Goal: Information Seeking & Learning: Learn about a topic

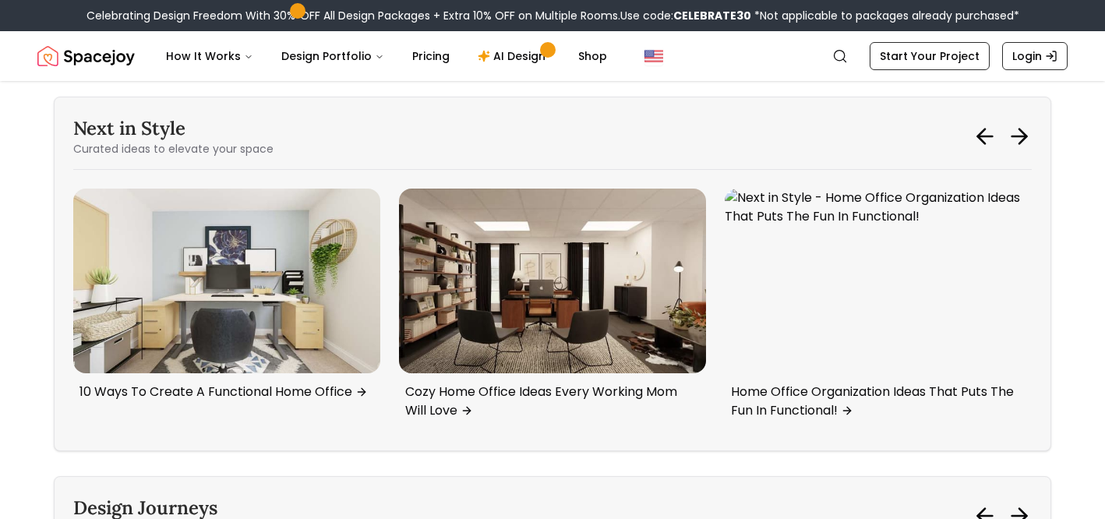
scroll to position [6982, 0]
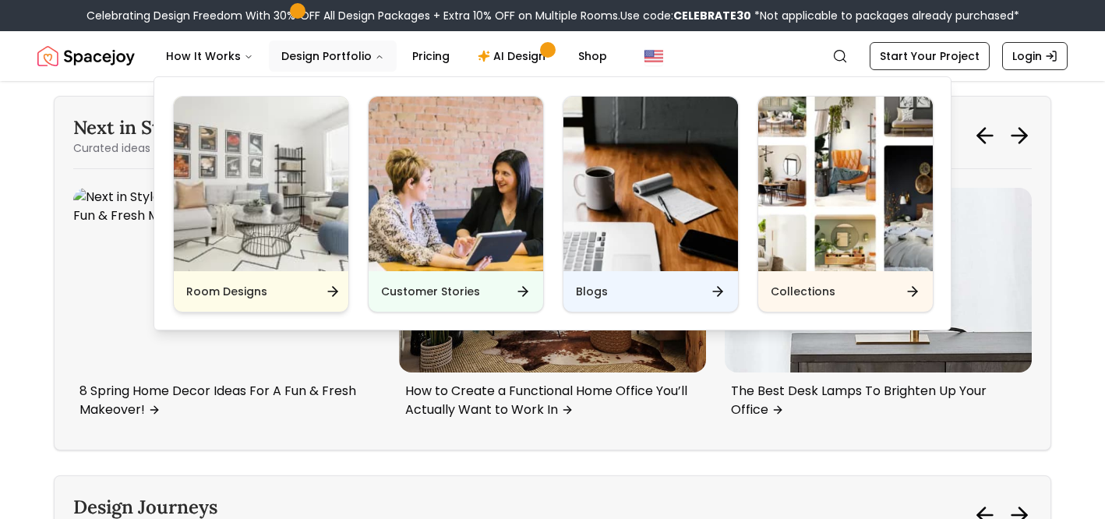
click at [252, 231] on img "Main" at bounding box center [261, 184] width 175 height 175
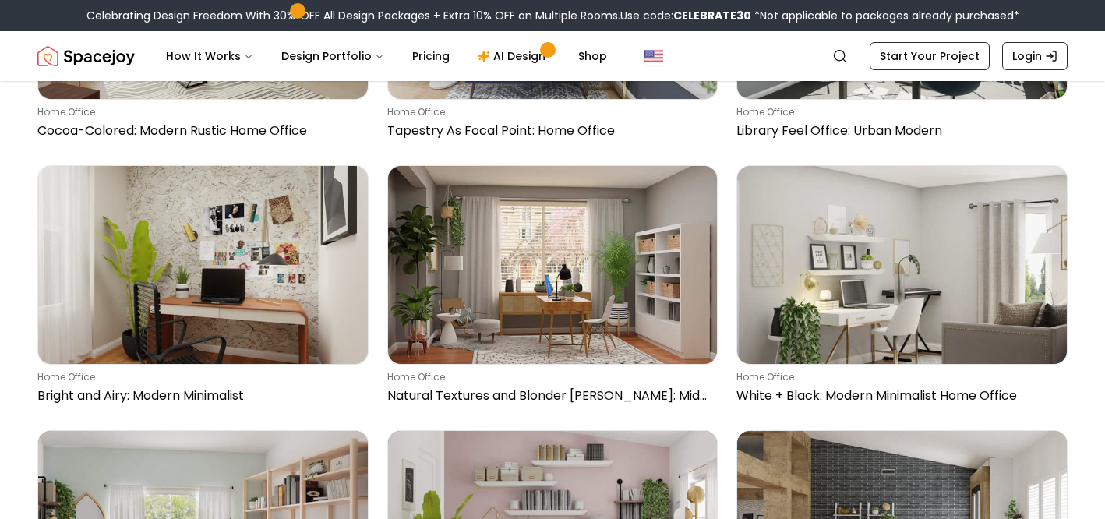
scroll to position [20427, 0]
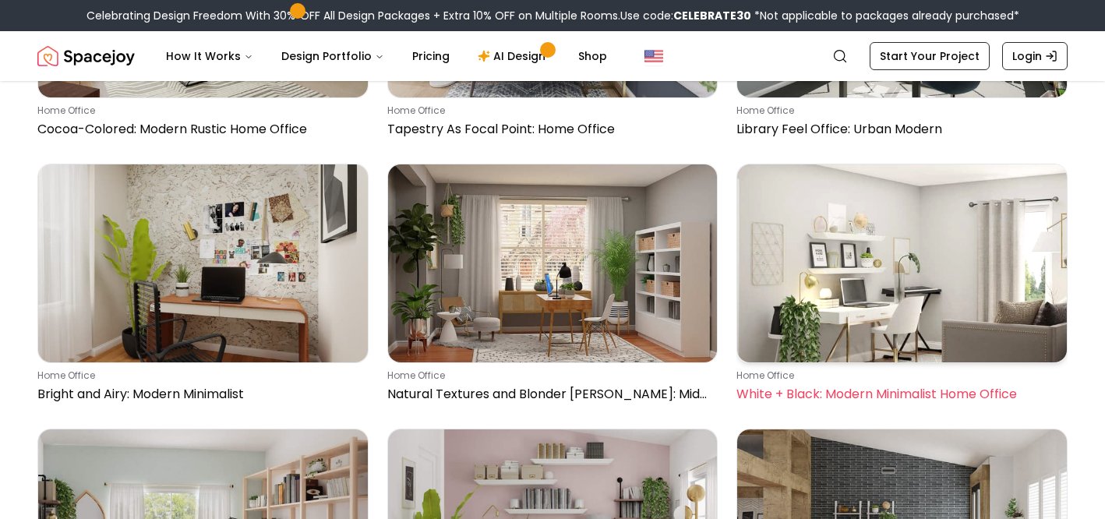
click at [890, 263] on img at bounding box center [902, 263] width 330 height 198
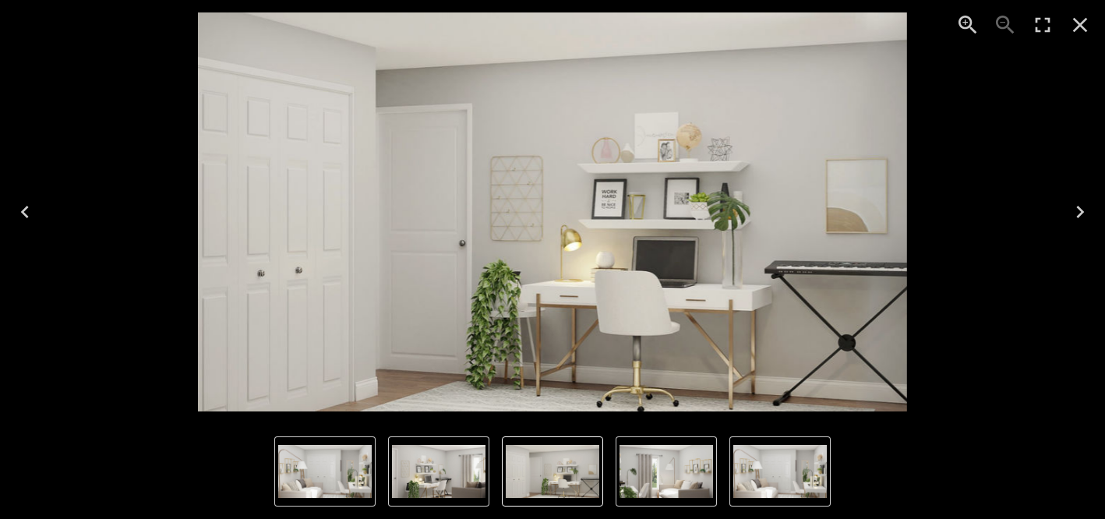
click at [1078, 210] on icon "Next" at bounding box center [1079, 211] width 25 height 25
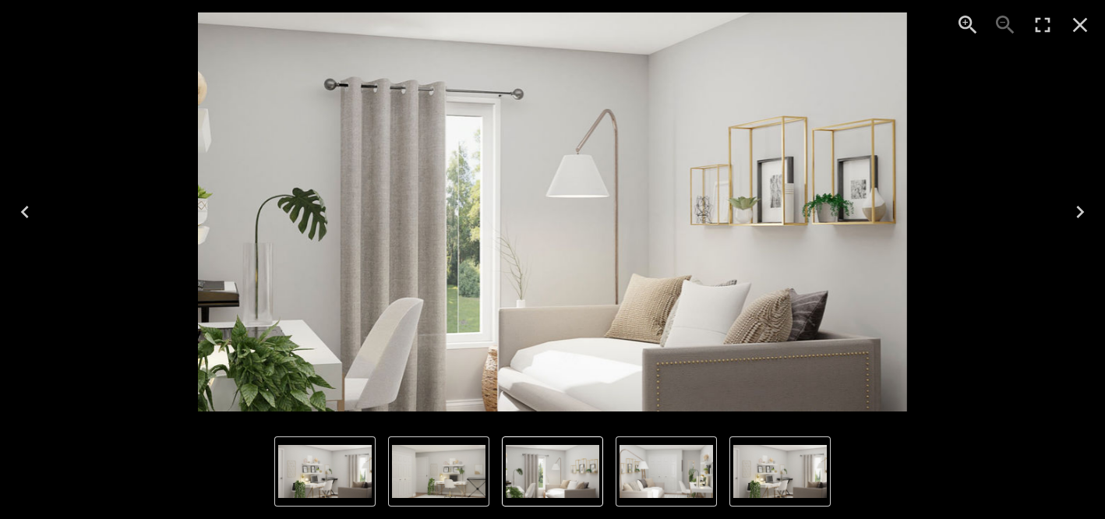
drag, startPoint x: 1078, startPoint y: 210, endPoint x: 1083, endPoint y: 311, distance: 101.4
click at [1083, 311] on div "Lightbox" at bounding box center [552, 212] width 1105 height 424
click at [1077, 207] on icon "Next" at bounding box center [1079, 211] width 25 height 25
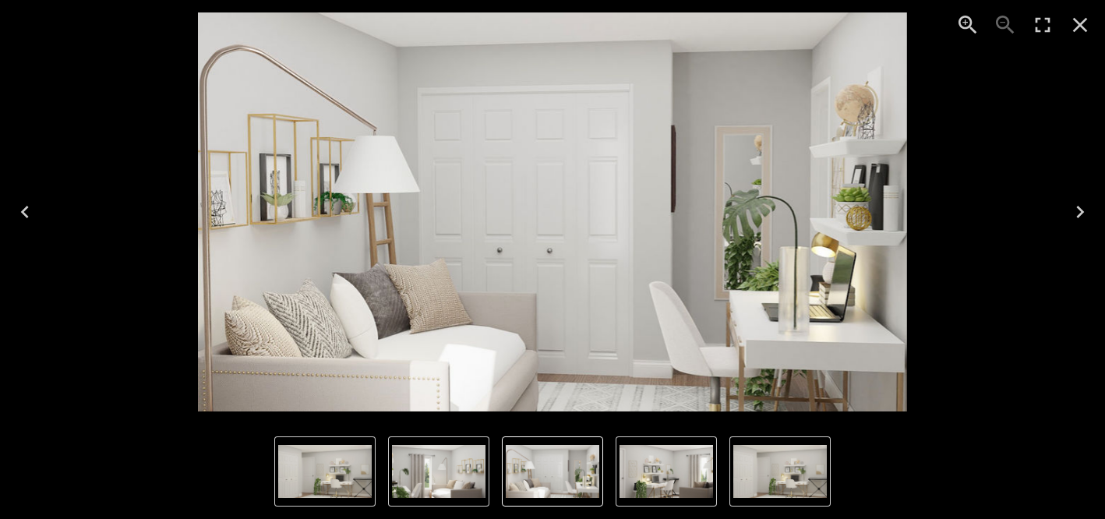
click at [1077, 207] on icon "Next" at bounding box center [1079, 211] width 25 height 25
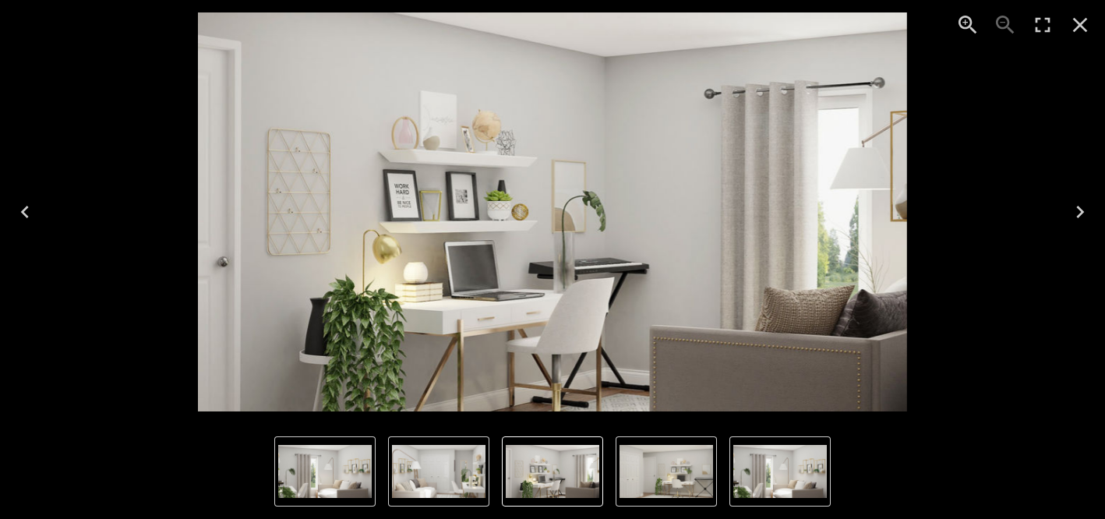
click at [26, 206] on icon "Previous" at bounding box center [25, 212] width 8 height 12
